Goal: Navigation & Orientation: Understand site structure

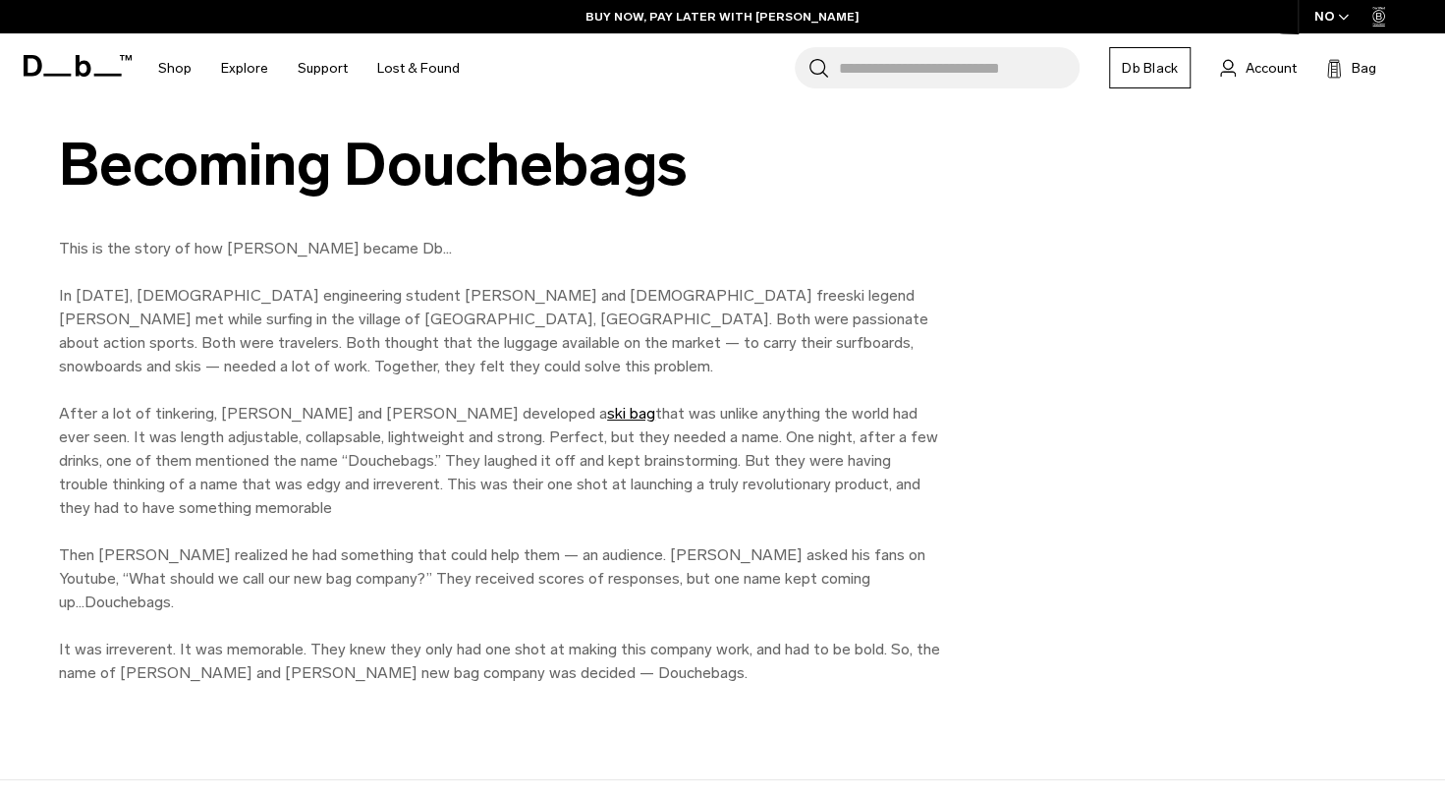
scroll to position [949, 0]
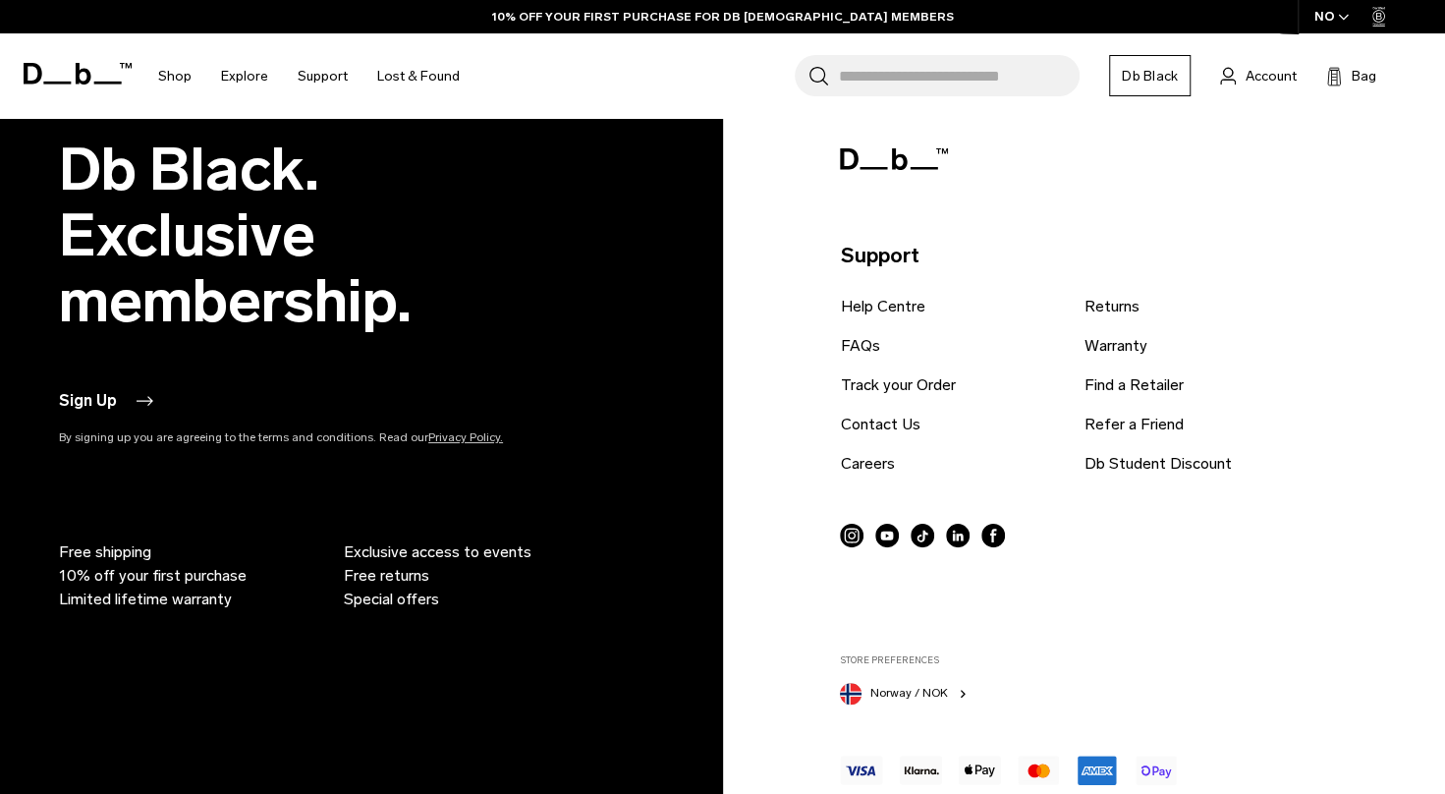
scroll to position [2619, 0]
